Goal: Task Accomplishment & Management: Use online tool/utility

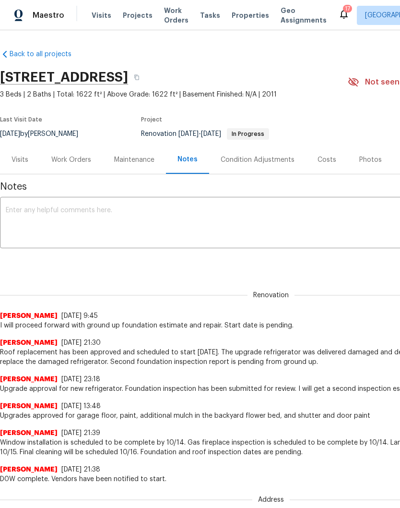
scroll to position [11, 0]
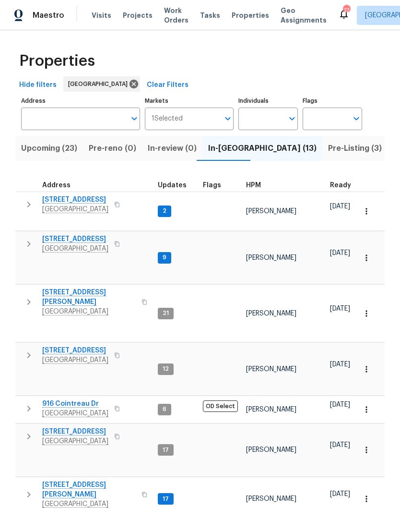
scroll to position [270, 0]
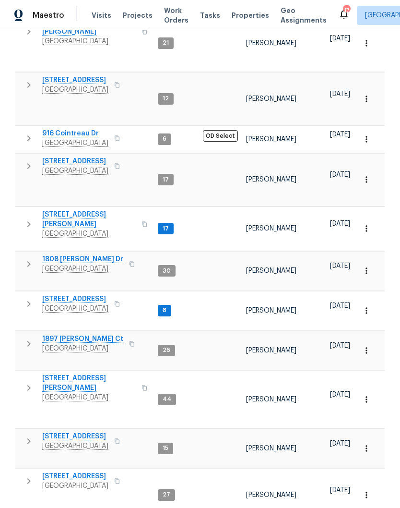
click at [83, 129] on span "916 Cointreau Dr" at bounding box center [75, 134] width 66 height 10
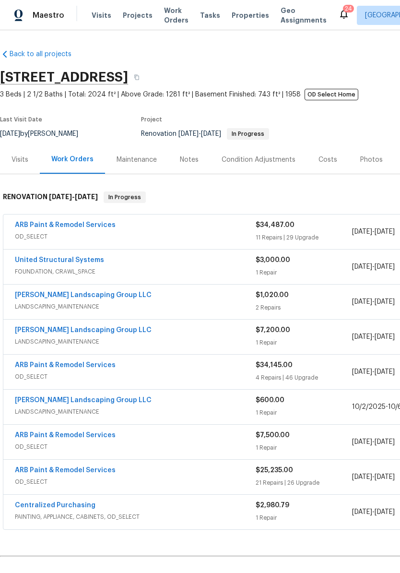
click at [97, 20] on span "Visits" at bounding box center [102, 16] width 20 height 10
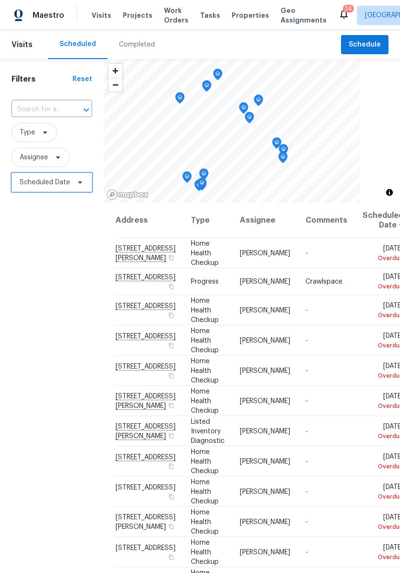
click at [81, 186] on icon at bounding box center [80, 182] width 8 height 8
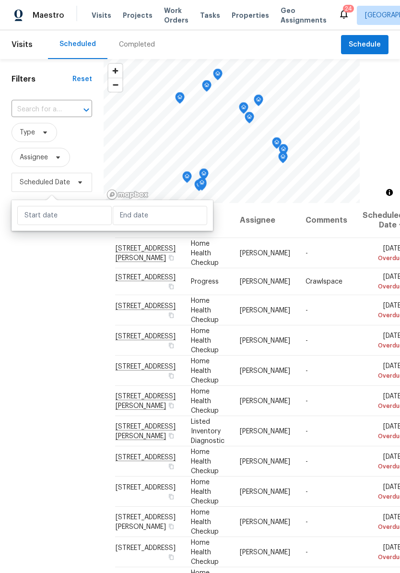
click at [60, 106] on input "text" at bounding box center [39, 109] width 54 height 15
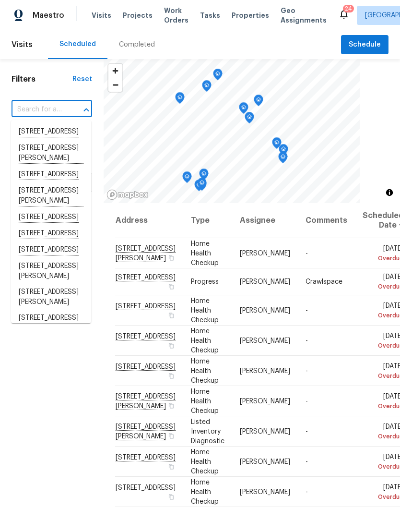
click at [46, 111] on input "text" at bounding box center [39, 109] width 54 height 15
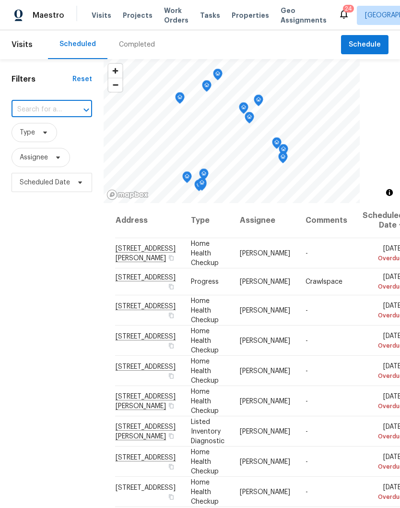
paste input "4826 Trevino Ct, Murfreesboro, TN 37128"
type input "4826 Trevino Ct, Murfreesboro, TN 37128"
click at [55, 140] on li "4826 Trevino Ct, Murfreesboro, TN 37128" at bounding box center [51, 137] width 80 height 26
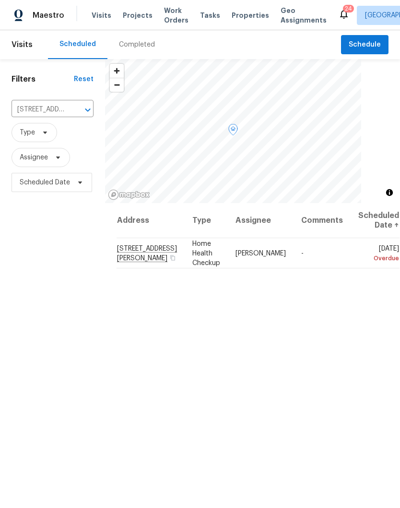
click at [0, 0] on icon at bounding box center [0, 0] width 0 height 0
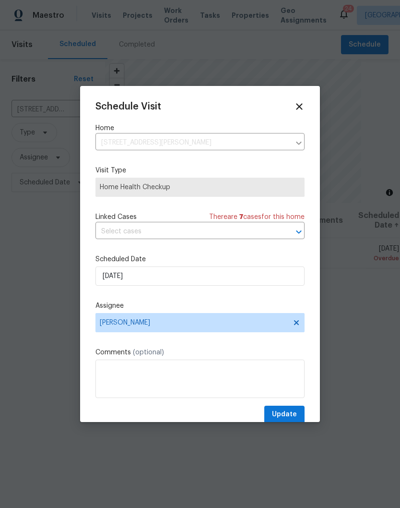
click at [288, 189] on span "Home Health Checkup" at bounding box center [200, 187] width 201 height 10
click at [299, 111] on icon at bounding box center [299, 106] width 11 height 11
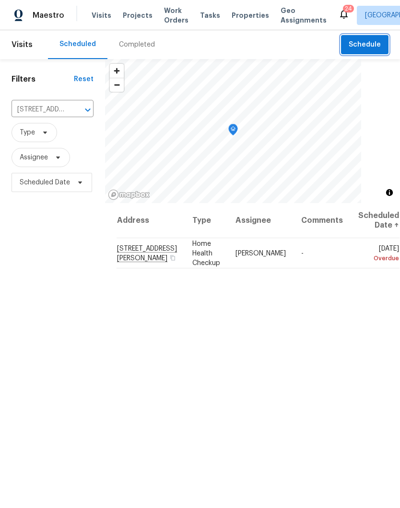
click at [365, 44] on span "Schedule" at bounding box center [365, 45] width 32 height 12
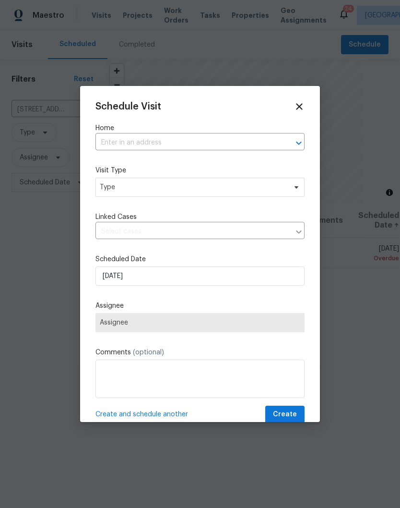
click at [144, 140] on input "text" at bounding box center [186, 142] width 182 height 15
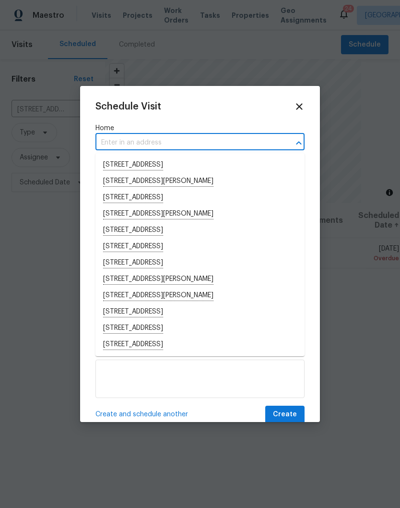
click at [123, 139] on input "text" at bounding box center [186, 142] width 182 height 15
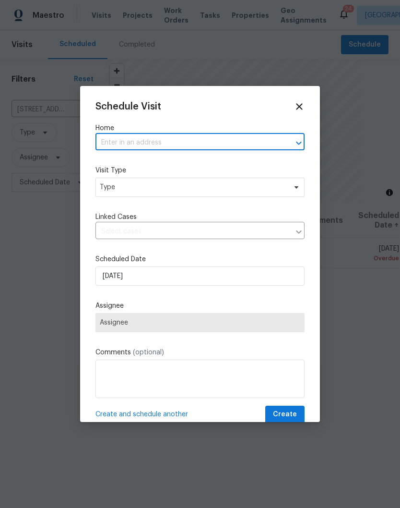
paste input "4826 Trevino Ct, Murfreesboro, TN 37128"
type input "4826 Trevino Ct, Murfreesboro, TN 37128"
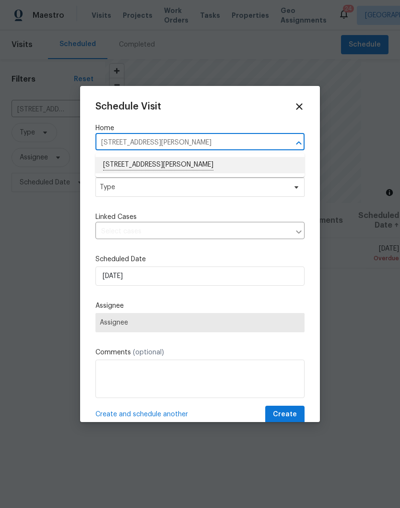
click at [188, 167] on li "4826 Trevino Ct, Murfreesboro, TN 37128" at bounding box center [199, 165] width 209 height 16
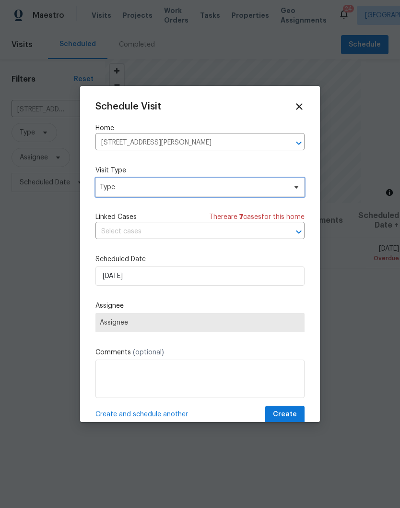
click at [298, 188] on icon at bounding box center [297, 187] width 8 height 8
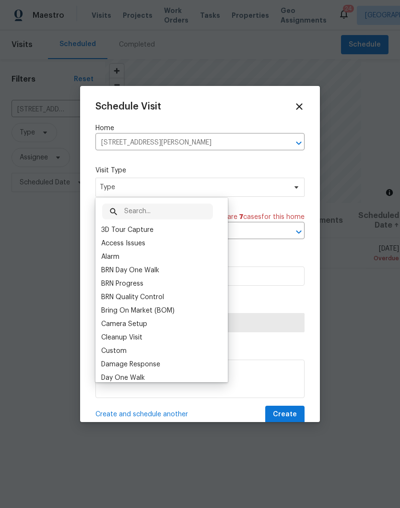
type input "S"
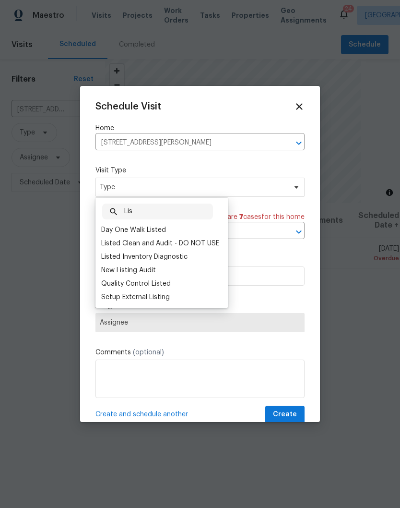
type input "Lis"
click at [171, 258] on div "Listed Inventory Diagnostic" at bounding box center [144, 257] width 86 height 10
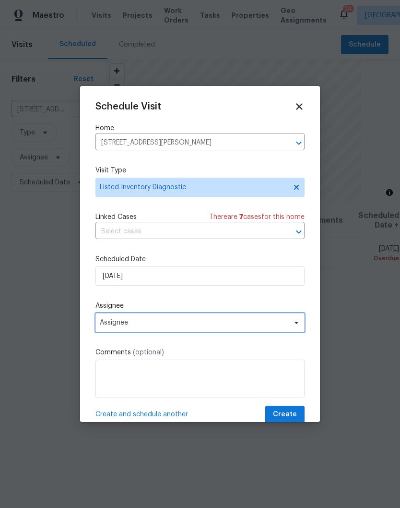
click at [296, 326] on icon at bounding box center [297, 323] width 8 height 8
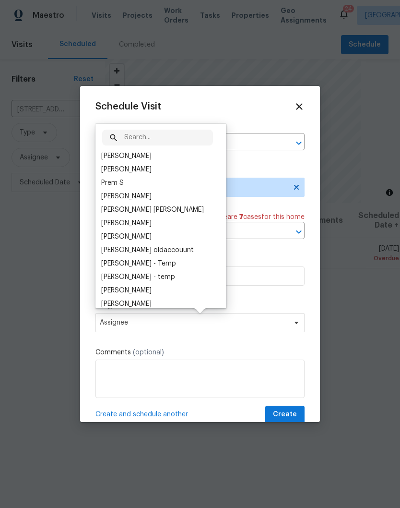
click at [146, 157] on div "[PERSON_NAME]" at bounding box center [126, 156] width 50 height 10
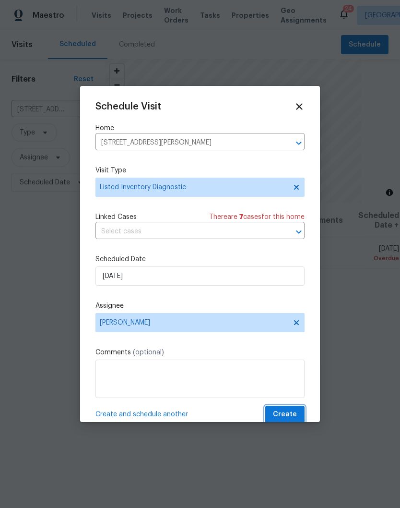
click at [293, 412] on span "Create" at bounding box center [285, 414] width 24 height 12
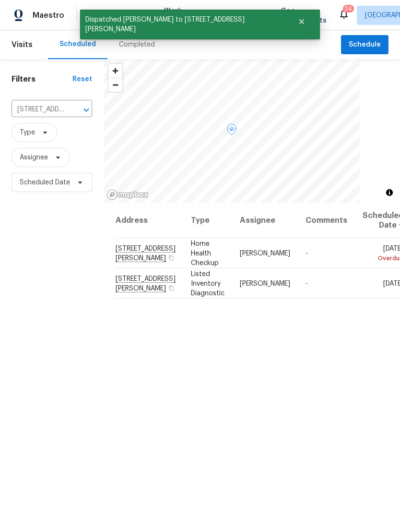
click at [0, 0] on icon at bounding box center [0, 0] width 0 height 0
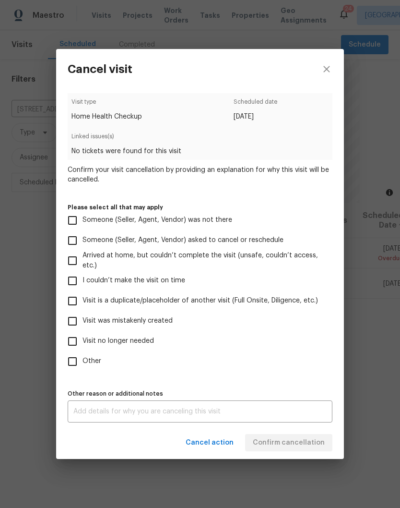
click at [76, 304] on input "Visit is a duplicate/placeholder of another visit (Full Onsite, Diligence, etc.)" at bounding box center [72, 301] width 20 height 20
checkbox input "true"
click at [180, 414] on textarea at bounding box center [199, 411] width 253 height 7
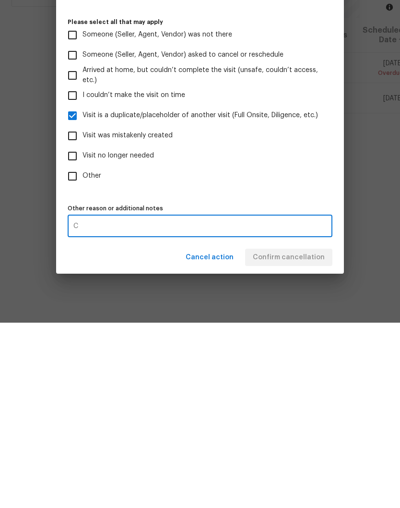
scroll to position [39, 0]
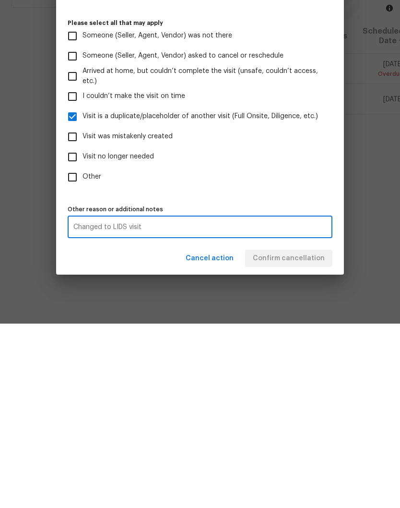
type textarea "Changed to LIDS visit"
click at [287, 351] on label "Other" at bounding box center [193, 361] width 262 height 20
click at [83, 351] on input "Other" at bounding box center [72, 361] width 20 height 20
checkbox input "true"
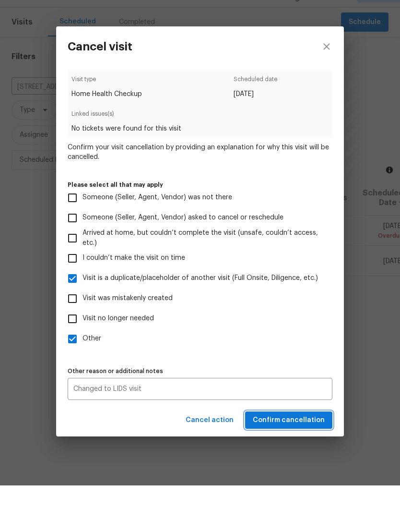
click at [300, 437] on span "Confirm cancellation" at bounding box center [289, 443] width 72 height 12
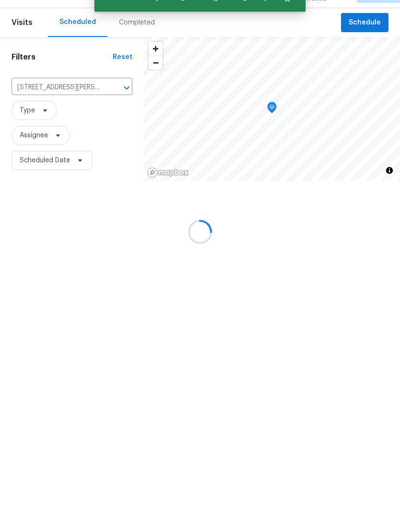
scroll to position [0, 0]
